Goal: Task Accomplishment & Management: Manage account settings

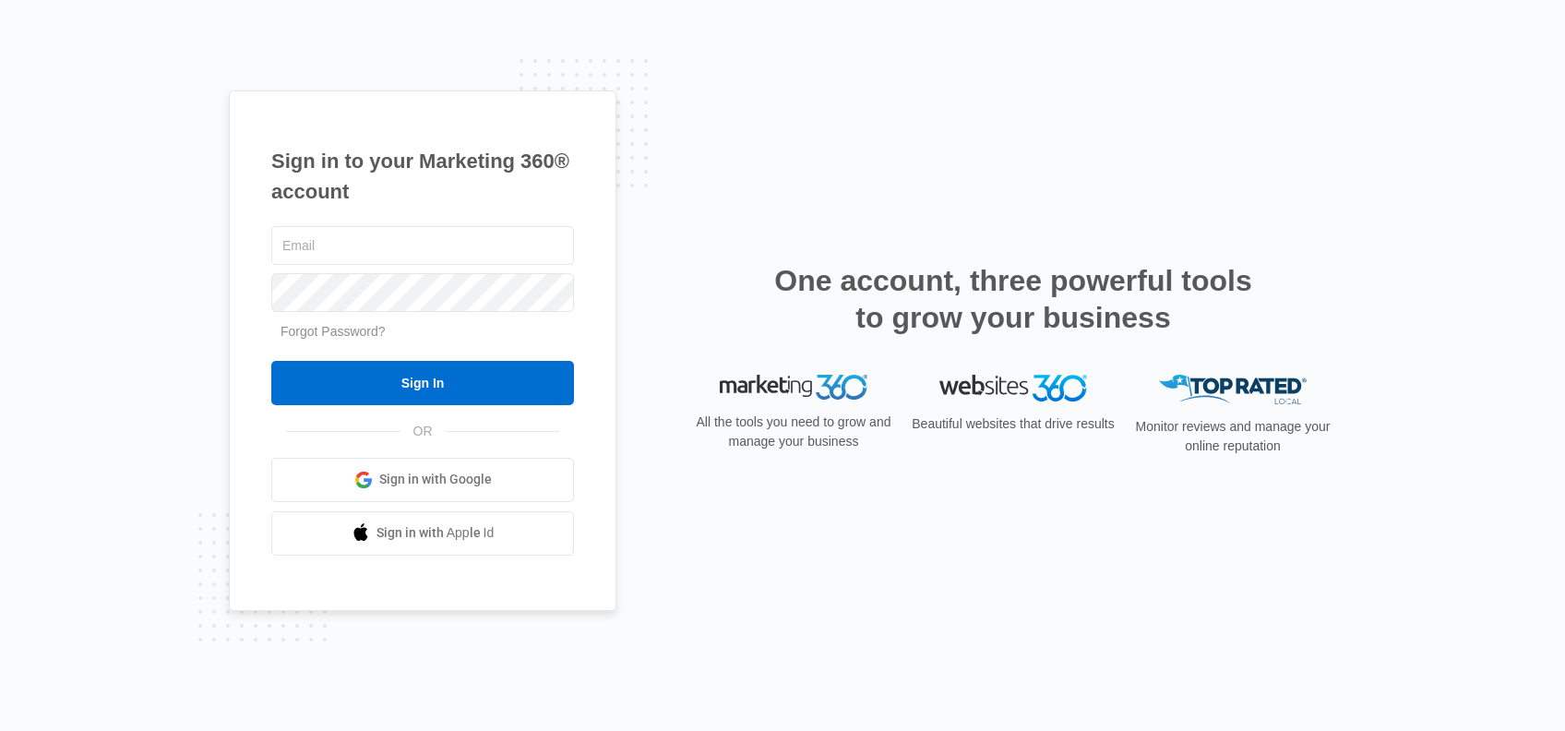
type input "[EMAIL_ADDRESS][DOMAIN_NAME]"
click at [148, 320] on div "Sign in to your Marketing 360® account oakmeadowranchevents@gmail.com Forgot Pa…" at bounding box center [782, 365] width 1565 height 731
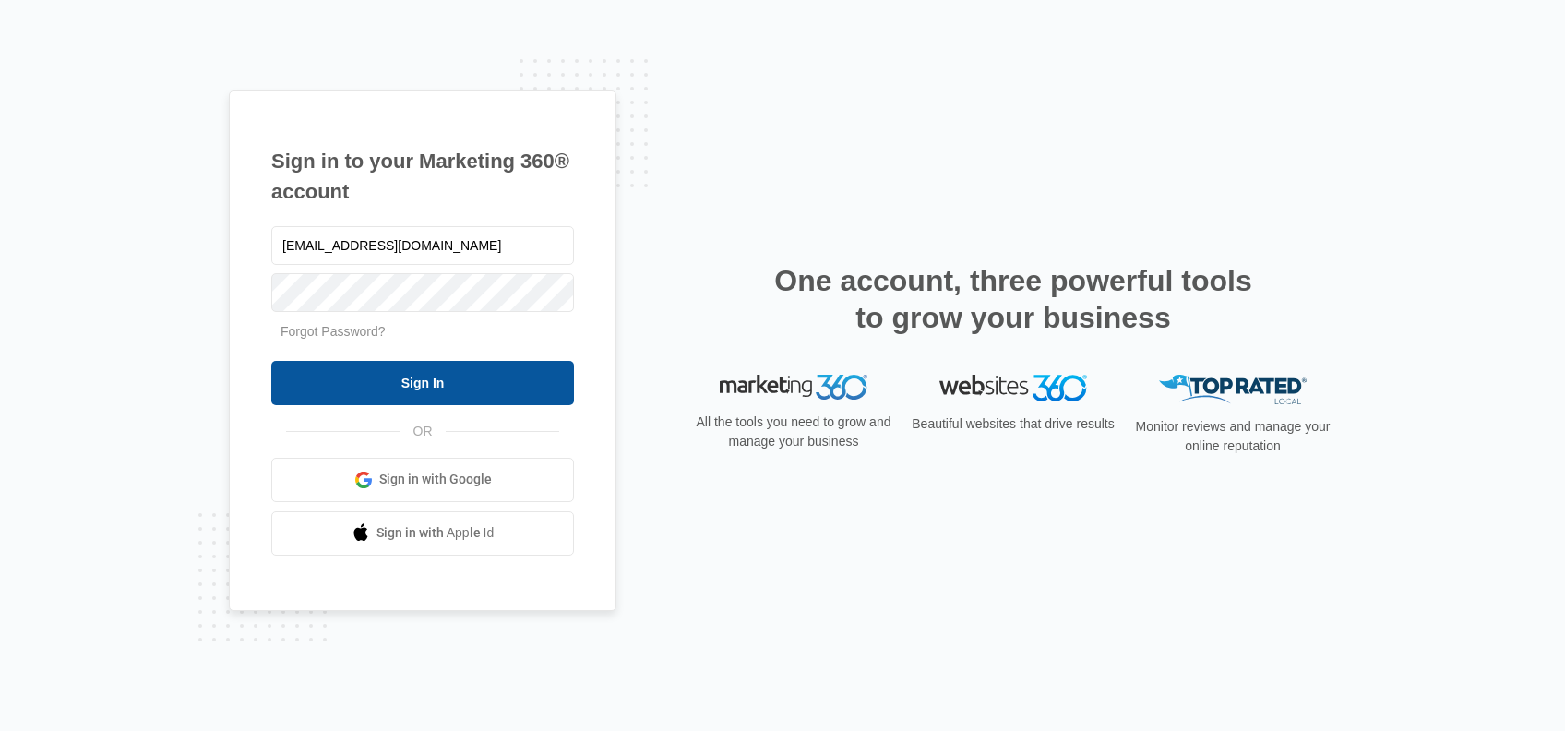
click at [417, 373] on input "Sign In" at bounding box center [422, 383] width 303 height 44
type input "[EMAIL_ADDRESS][DOMAIN_NAME]"
click at [432, 384] on input "Sign In" at bounding box center [422, 383] width 303 height 44
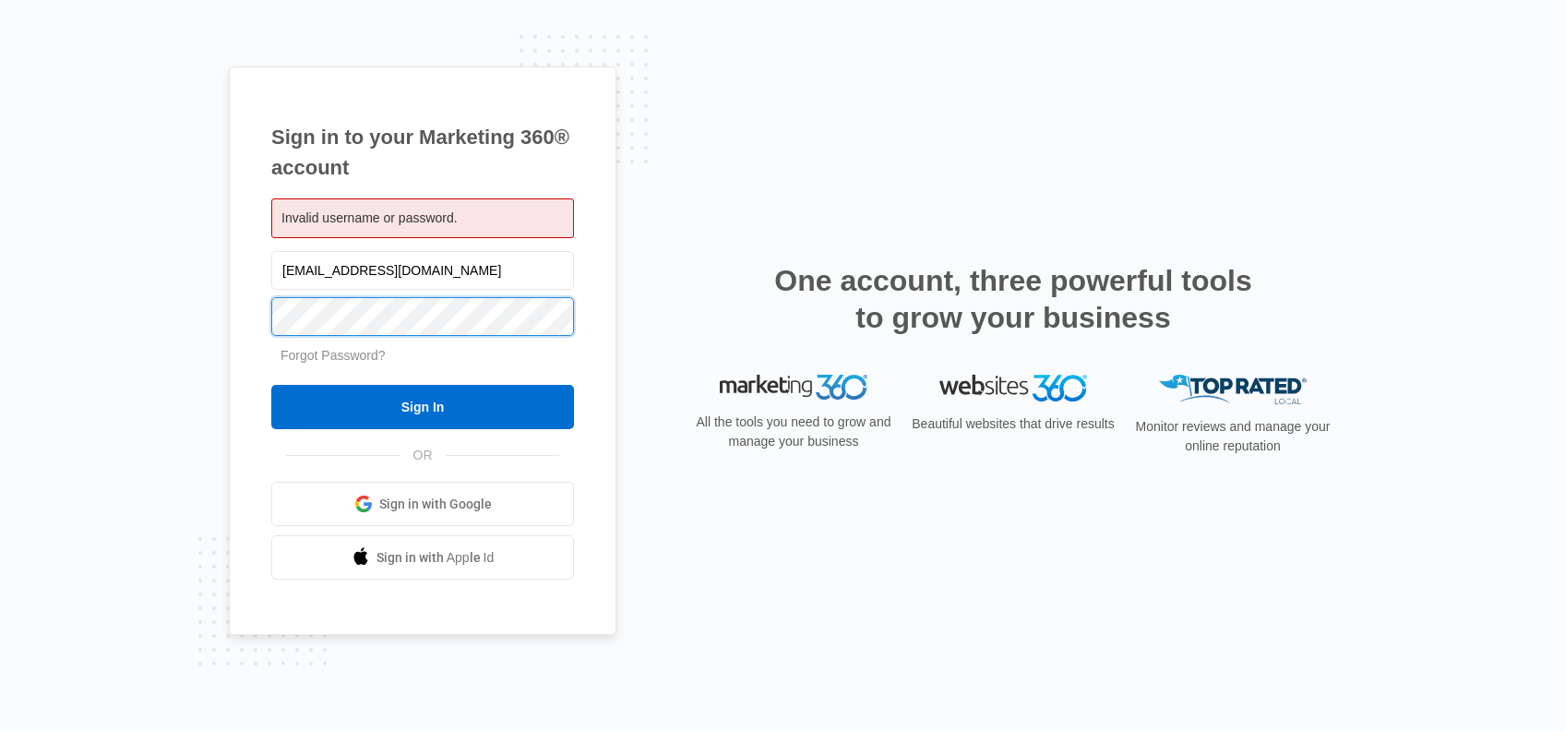
click at [185, 297] on div "Sign in to your Marketing 360® account Invalid username or password. [EMAIL_ADD…" at bounding box center [782, 365] width 1565 height 731
click at [114, 373] on div "Sign in to your Marketing 360® account Invalid username or password. [EMAIL_ADD…" at bounding box center [782, 365] width 1565 height 731
click at [235, 328] on div "Sign in to your Marketing 360® account Invalid username or password. [EMAIL_ADD…" at bounding box center [422, 350] width 387 height 569
click at [188, 306] on div "Sign in to your Marketing 360® account Invalid username or password. oakmeadowr…" at bounding box center [782, 365] width 1565 height 731
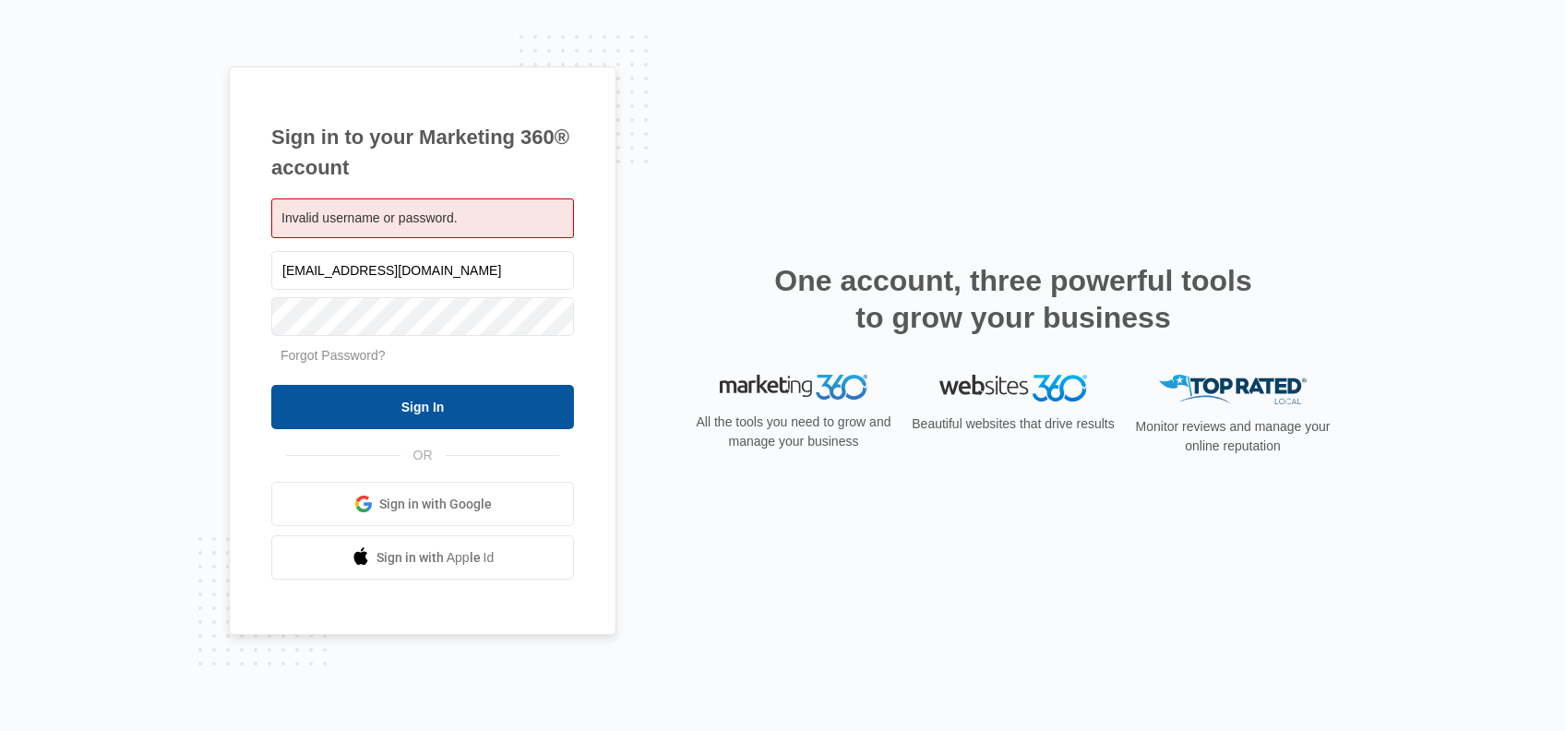
click at [284, 411] on input "Sign In" at bounding box center [422, 407] width 303 height 44
